Goal: Navigation & Orientation: Find specific page/section

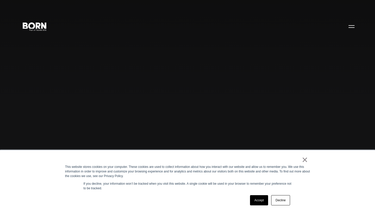
scroll to position [73, 0]
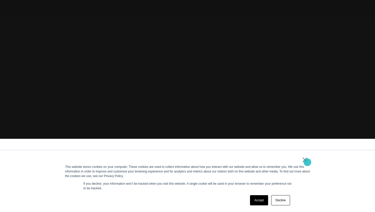
click at [307, 162] on link "×" at bounding box center [305, 159] width 6 height 5
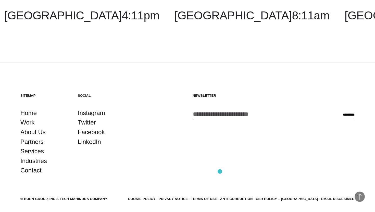
scroll to position [1510, 0]
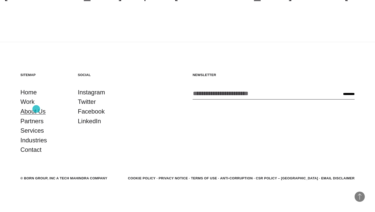
click at [36, 109] on link "About Us" at bounding box center [32, 112] width 25 height 10
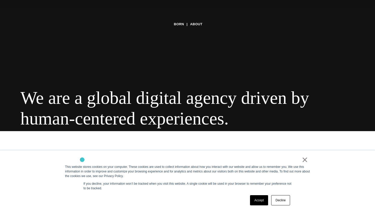
scroll to position [157, 0]
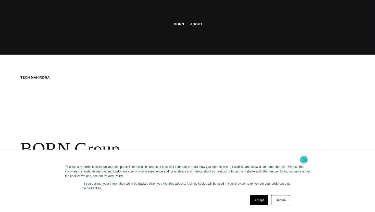
click at [304, 160] on link "×" at bounding box center [305, 159] width 6 height 5
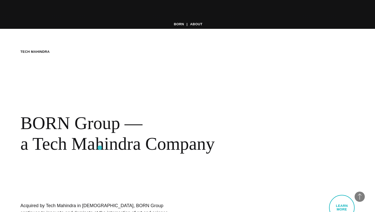
scroll to position [127, 0]
